Goal: Communication & Community: Answer question/provide support

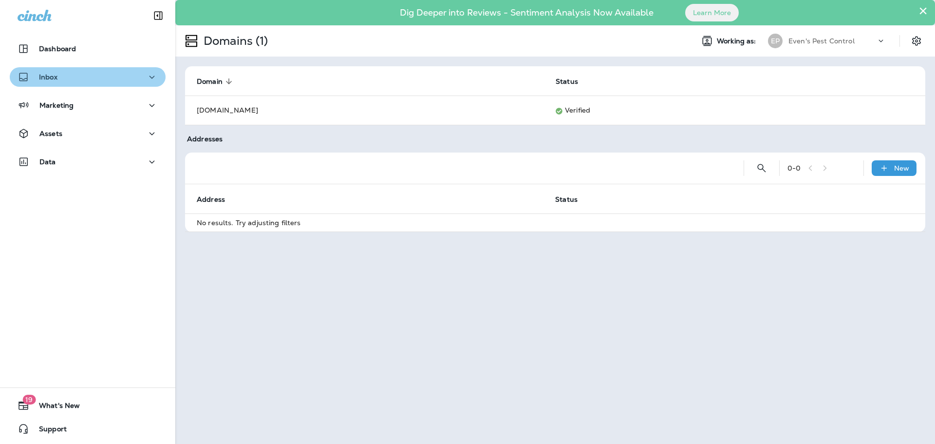
click at [88, 70] on button "Inbox" at bounding box center [88, 76] width 156 height 19
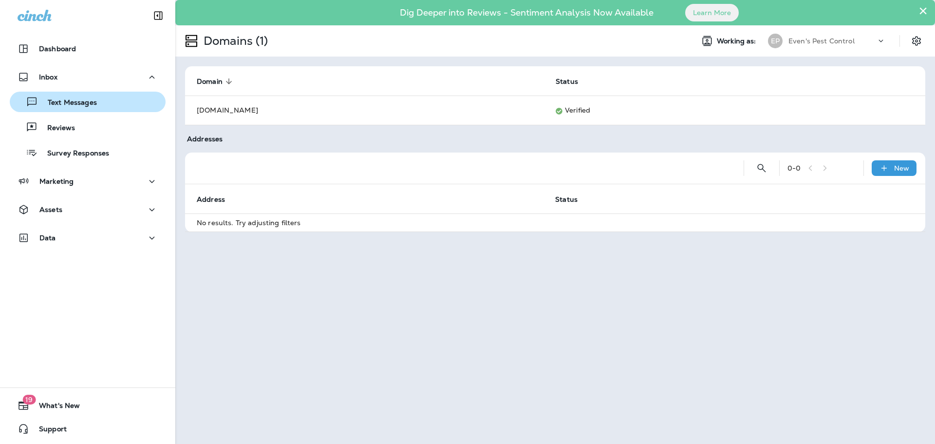
click at [95, 104] on p "Text Messages" at bounding box center [67, 102] width 59 height 9
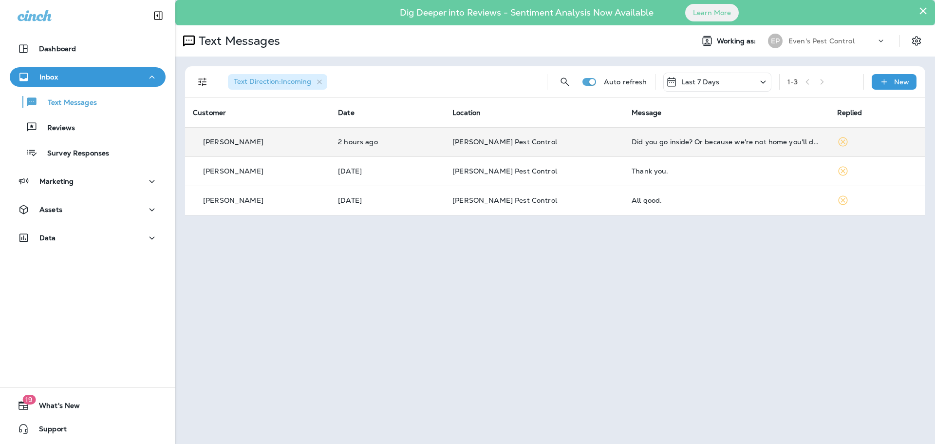
click at [697, 149] on td "Did you go inside? Or because we're not home you'll do that next time?" at bounding box center [726, 141] width 205 height 29
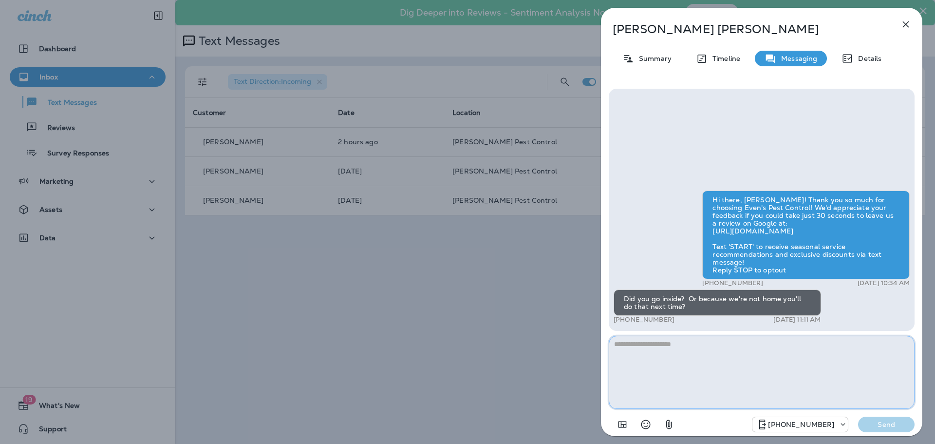
click at [735, 349] on textarea at bounding box center [762, 372] width 306 height 73
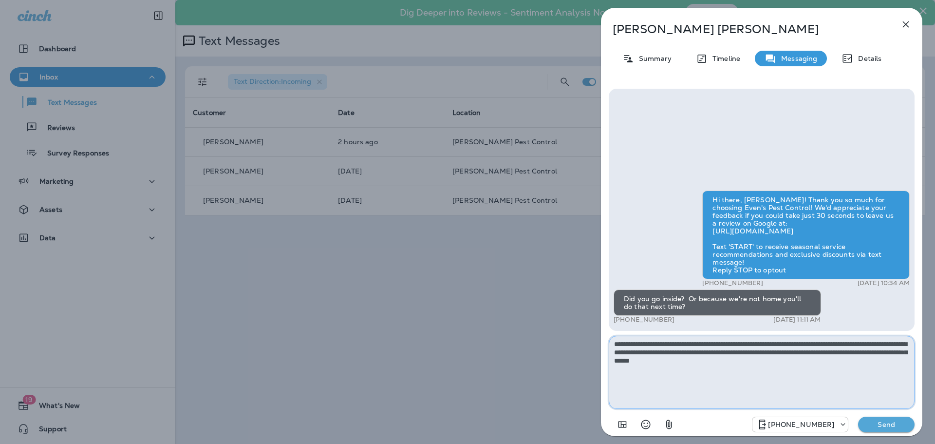
type textarea "**********"
click at [897, 421] on p "Send" at bounding box center [886, 424] width 41 height 9
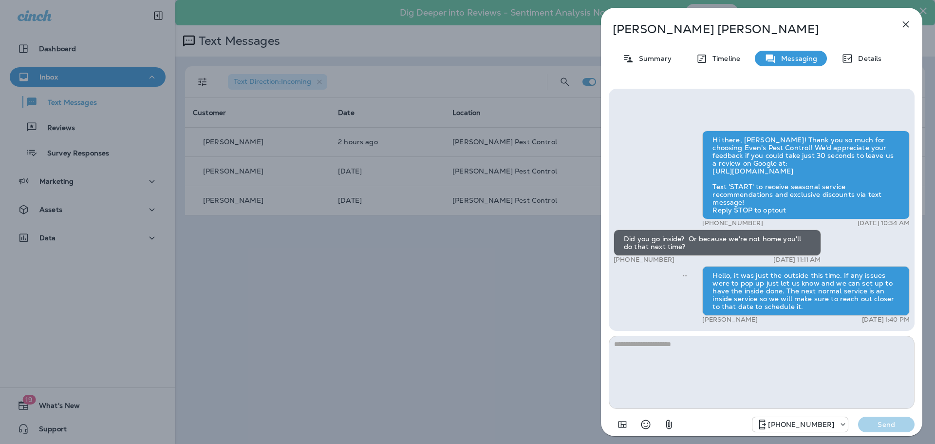
click at [905, 22] on icon "button" at bounding box center [906, 25] width 12 height 12
